Goal: Check status

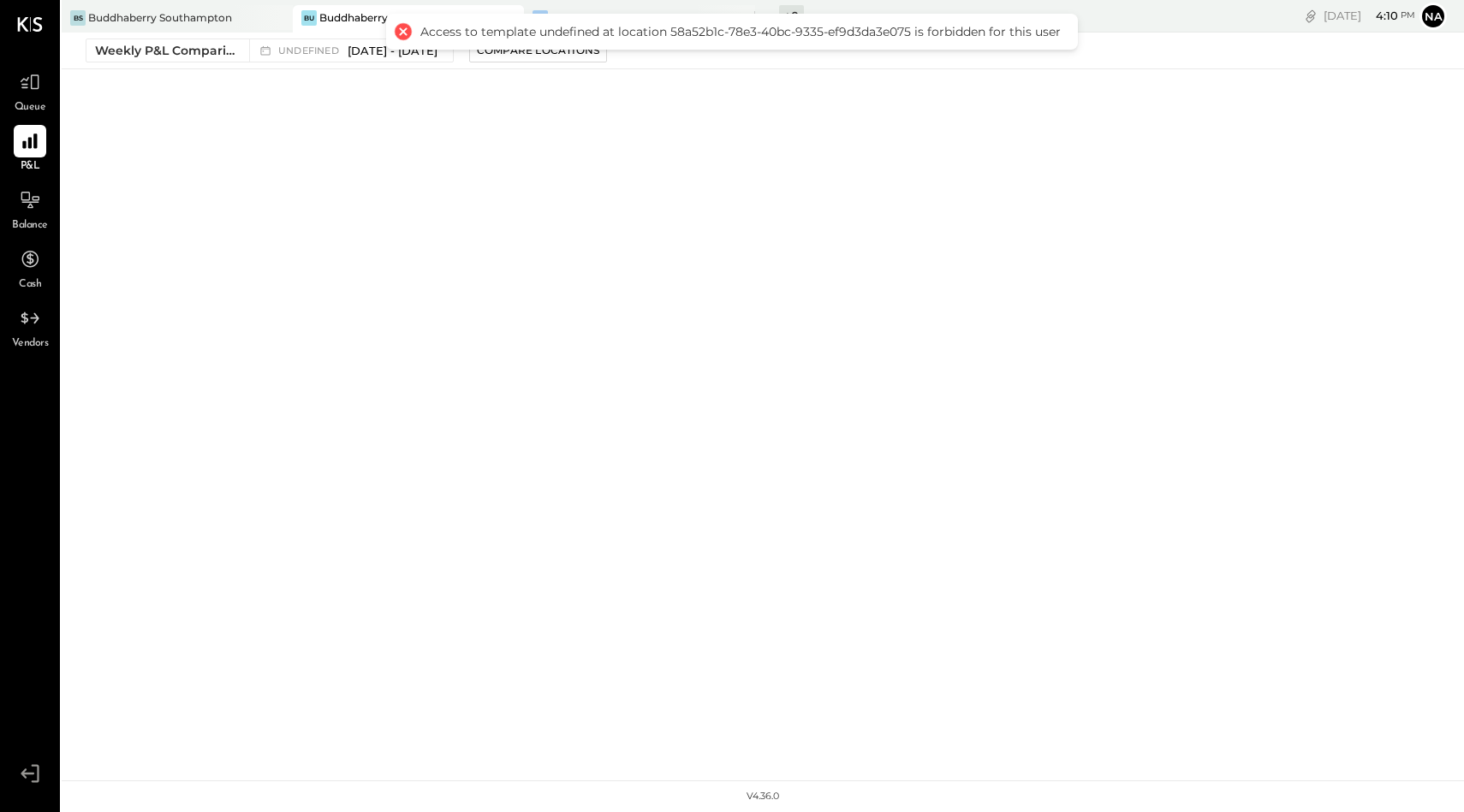
click at [404, 33] on div at bounding box center [403, 31] width 24 height 24
click at [397, 31] on div at bounding box center [403, 31] width 24 height 24
click at [26, 272] on div at bounding box center [29, 260] width 32 height 32
